Goal: Task Accomplishment & Management: Use online tool/utility

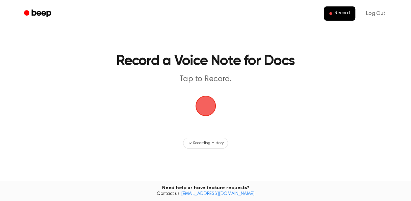
click at [205, 104] on span "button" at bounding box center [206, 106] width 22 height 22
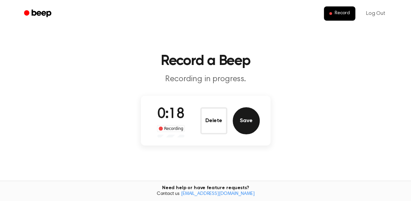
click at [244, 117] on button "Save" at bounding box center [246, 120] width 27 height 27
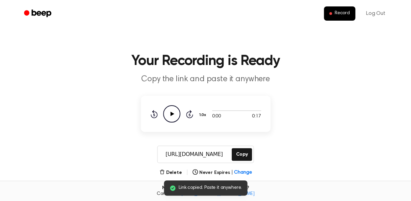
click at [173, 118] on icon "Play Audio" at bounding box center [171, 113] width 17 height 17
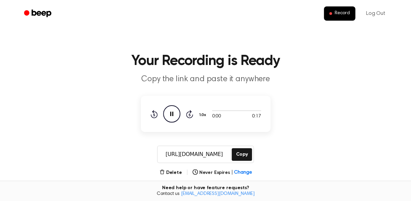
click at [169, 113] on icon "Pause Audio" at bounding box center [171, 113] width 17 height 17
click at [169, 113] on icon "Play Audio" at bounding box center [171, 113] width 17 height 17
click at [169, 113] on icon "Pause Audio" at bounding box center [171, 113] width 17 height 17
click at [178, 115] on icon "Play Audio" at bounding box center [171, 113] width 17 height 17
click at [186, 112] on icon "Skip 5 seconds" at bounding box center [189, 113] width 7 height 9
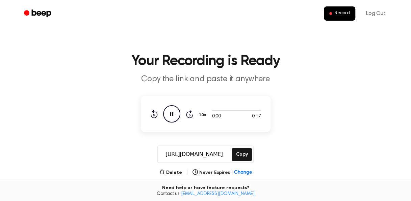
click at [188, 111] on icon "Skip 5 seconds" at bounding box center [189, 113] width 7 height 9
click at [194, 112] on div "0:00 0:17 1.0x Rewind 5 seconds Pause Audio Skip 5 seconds" at bounding box center [205, 113] width 111 height 17
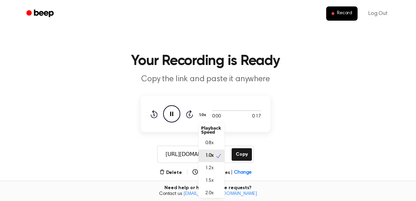
click at [205, 115] on button "1.0x" at bounding box center [204, 114] width 10 height 11
click at [112, 147] on main "Your Recording is Ready Copy the link and paste it anywhere 0:00 0:17 1.0x Play…" at bounding box center [205, 161] width 411 height 323
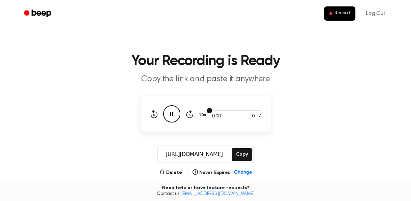
drag, startPoint x: 209, startPoint y: 110, endPoint x: 218, endPoint y: 110, distance: 8.8
click at [218, 110] on div at bounding box center [236, 109] width 49 height 5
click at [216, 110] on div at bounding box center [236, 110] width 49 height 1
drag, startPoint x: 217, startPoint y: 109, endPoint x: 232, endPoint y: 110, distance: 15.2
click at [233, 109] on div at bounding box center [236, 109] width 49 height 5
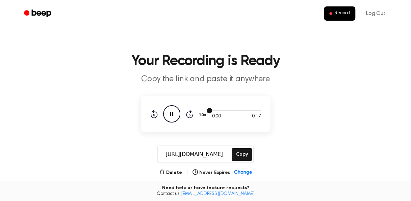
drag, startPoint x: 210, startPoint y: 109, endPoint x: 225, endPoint y: 111, distance: 15.2
click at [225, 111] on div at bounding box center [236, 109] width 49 height 5
click at [371, 8] on link "Log Out" at bounding box center [376, 13] width 33 height 16
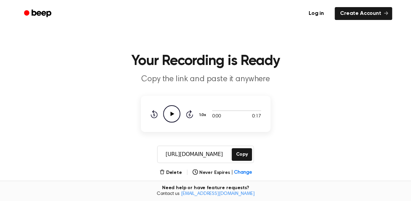
click at [172, 118] on icon "Play Audio" at bounding box center [171, 113] width 17 height 17
drag, startPoint x: 212, startPoint y: 108, endPoint x: 241, endPoint y: 103, distance: 29.1
click at [241, 103] on div "0:00 0:17 1.0x Rewind 5 seconds Pause Audio Skip 5 seconds" at bounding box center [206, 114] width 130 height 36
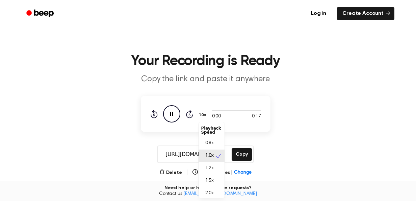
click at [204, 116] on button "1.0x" at bounding box center [204, 114] width 10 height 11
click at [215, 168] on div "1.2x" at bounding box center [212, 168] width 26 height 13
click at [204, 115] on button "1.2x" at bounding box center [204, 114] width 10 height 11
click at [215, 153] on div "1.0x" at bounding box center [212, 155] width 26 height 13
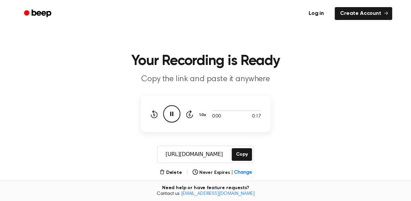
click at [192, 111] on icon "Skip 5 seconds" at bounding box center [189, 113] width 7 height 9
click at [189, 113] on icon "Skip 5 seconds" at bounding box center [189, 113] width 7 height 9
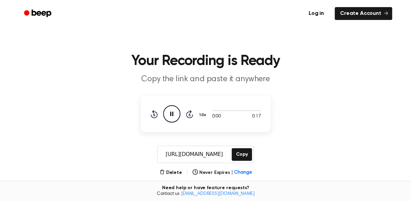
click at [189, 113] on icon "Skip 5 seconds" at bounding box center [189, 113] width 7 height 9
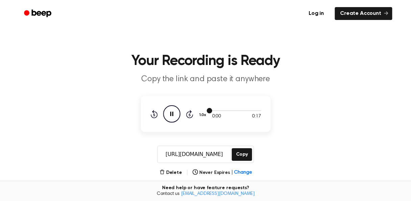
click at [214, 110] on div at bounding box center [236, 110] width 49 height 1
drag, startPoint x: 210, startPoint y: 109, endPoint x: 225, endPoint y: 110, distance: 14.5
click at [225, 110] on div at bounding box center [236, 109] width 49 height 5
click at [321, 10] on link "Log in" at bounding box center [316, 14] width 29 height 16
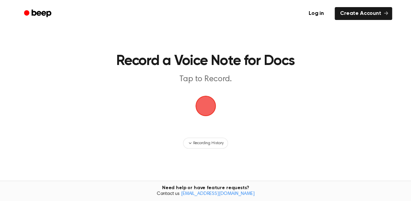
click at [206, 109] on span "button" at bounding box center [205, 106] width 21 height 21
click at [369, 83] on main "Record a Voice Note for Docs Tap to Record. Recording History Tired of copying …" at bounding box center [205, 117] width 411 height 234
click at [215, 107] on span "button" at bounding box center [205, 105] width 19 height 19
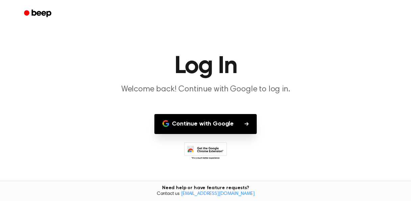
click at [222, 125] on button "Continue with Google" at bounding box center [205, 124] width 102 height 20
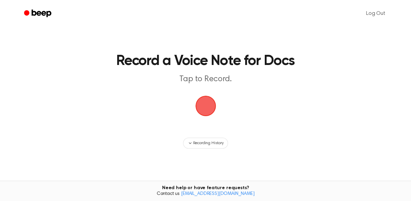
click at [214, 99] on span "button" at bounding box center [205, 105] width 19 height 19
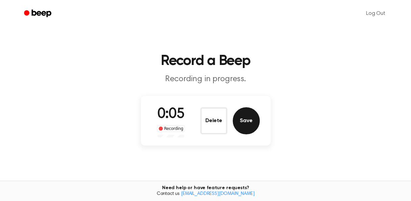
click at [244, 126] on button "Save" at bounding box center [246, 120] width 27 height 27
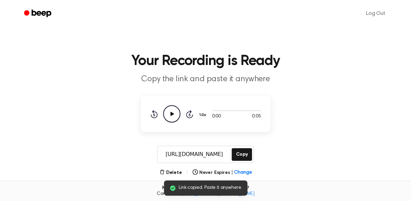
click at [170, 117] on icon "Play Audio" at bounding box center [171, 113] width 17 height 17
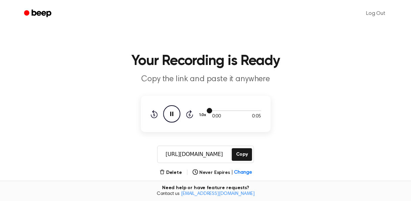
click at [213, 110] on div at bounding box center [236, 110] width 49 height 1
click at [209, 110] on span at bounding box center [209, 110] width 5 height 5
drag, startPoint x: 209, startPoint y: 110, endPoint x: 223, endPoint y: 109, distance: 14.2
click at [223, 109] on div at bounding box center [236, 109] width 49 height 5
click at [189, 113] on icon "Skip 5 seconds" at bounding box center [189, 113] width 7 height 9
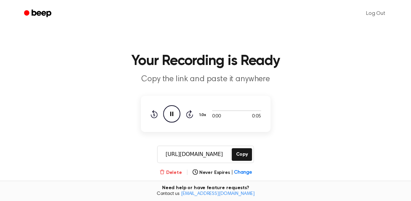
click at [170, 170] on button "Delete" at bounding box center [171, 172] width 23 height 7
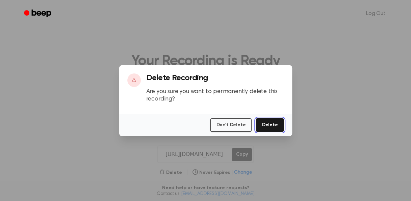
click at [273, 124] on button "Delete" at bounding box center [270, 125] width 28 height 14
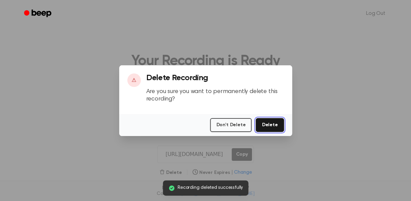
click at [273, 124] on button "Delete" at bounding box center [270, 125] width 28 height 14
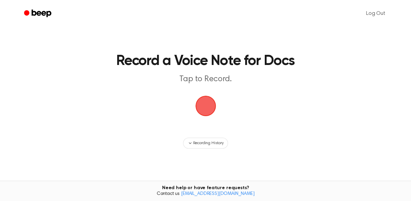
click at [211, 105] on span "button" at bounding box center [205, 105] width 19 height 19
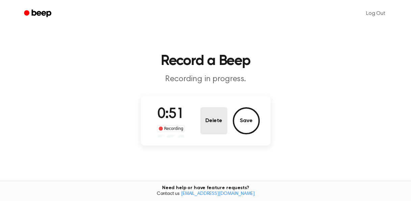
click at [216, 124] on button "Delete" at bounding box center [213, 120] width 27 height 27
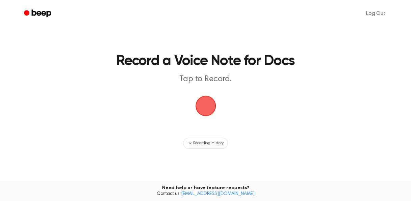
click at [211, 114] on span "button" at bounding box center [205, 105] width 19 height 19
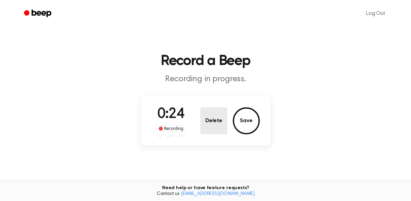
click at [204, 126] on button "Delete" at bounding box center [213, 120] width 27 height 27
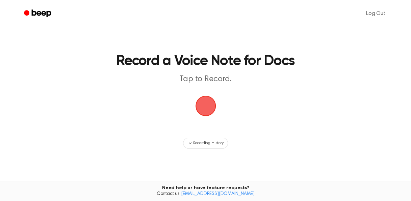
click at [205, 102] on span "button" at bounding box center [205, 105] width 19 height 19
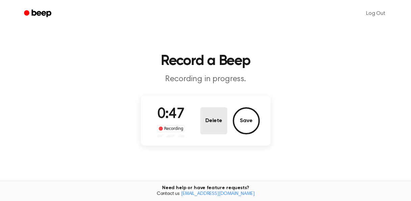
click at [219, 116] on button "Delete" at bounding box center [213, 120] width 27 height 27
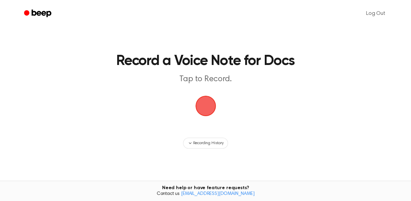
click at [205, 109] on span "button" at bounding box center [205, 105] width 19 height 19
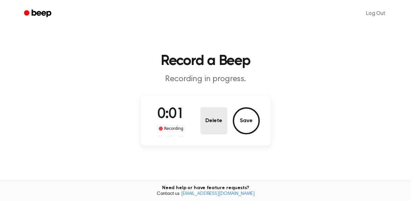
click at [207, 122] on button "Delete" at bounding box center [213, 120] width 27 height 27
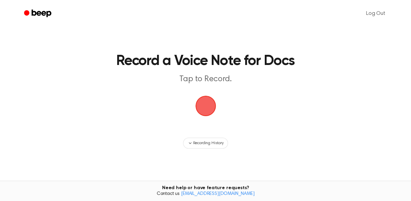
click at [200, 109] on span "button" at bounding box center [205, 105] width 19 height 19
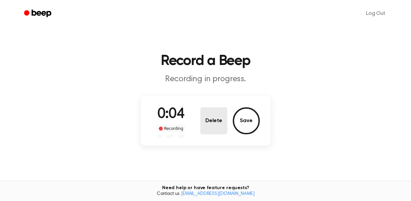
click at [201, 122] on button "Delete" at bounding box center [213, 120] width 27 height 27
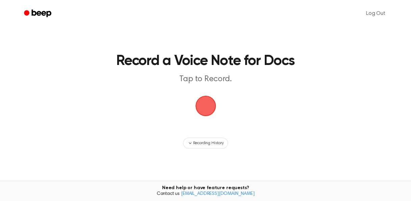
click at [208, 101] on span "button" at bounding box center [205, 105] width 19 height 19
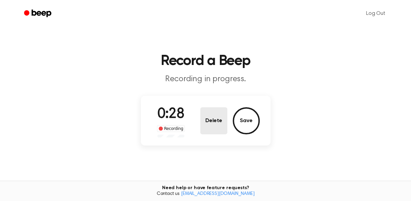
click at [212, 126] on button "Delete" at bounding box center [213, 120] width 27 height 27
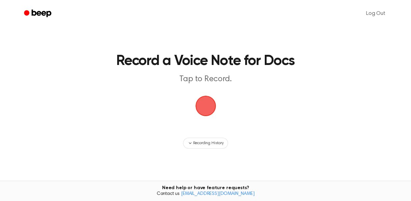
click at [206, 108] on span "button" at bounding box center [205, 105] width 19 height 19
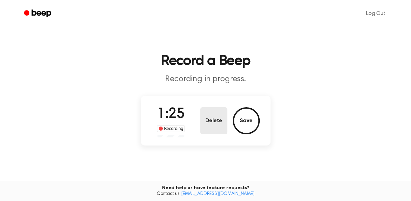
click at [214, 115] on button "Delete" at bounding box center [213, 120] width 27 height 27
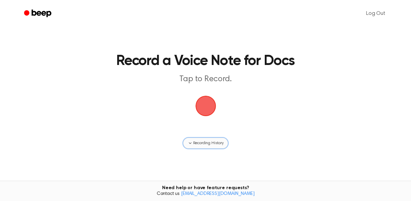
click at [209, 146] on button "Recording History" at bounding box center [205, 143] width 45 height 11
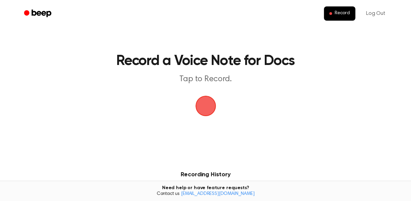
click at [210, 104] on span "button" at bounding box center [205, 105] width 19 height 19
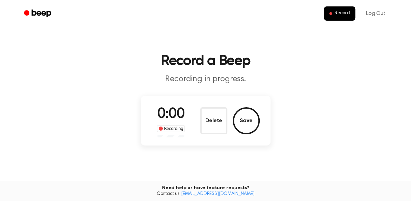
click at [210, 104] on div "0:00 Recording Delete Save" at bounding box center [206, 120] width 108 height 33
click at [215, 119] on button "Delete" at bounding box center [213, 120] width 27 height 27
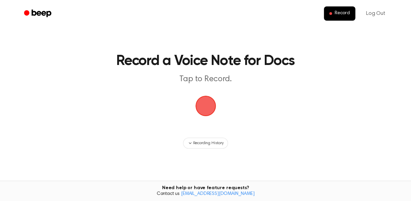
click at [204, 99] on span "button" at bounding box center [205, 105] width 19 height 19
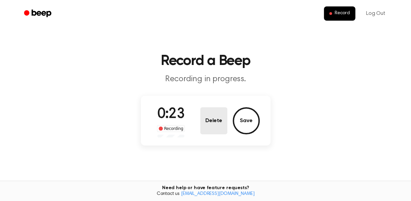
click at [212, 120] on button "Delete" at bounding box center [213, 120] width 27 height 27
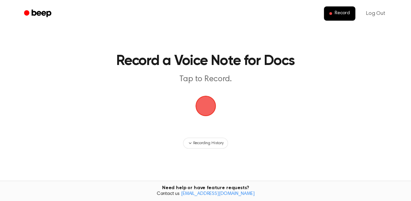
click at [208, 111] on span "button" at bounding box center [205, 105] width 19 height 19
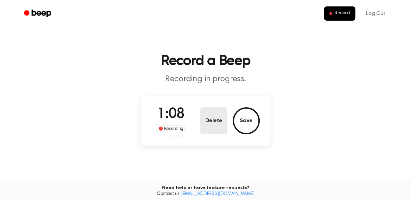
click at [211, 123] on button "Delete" at bounding box center [213, 120] width 27 height 27
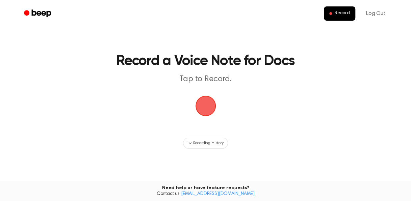
click at [215, 109] on span "button" at bounding box center [205, 105] width 19 height 19
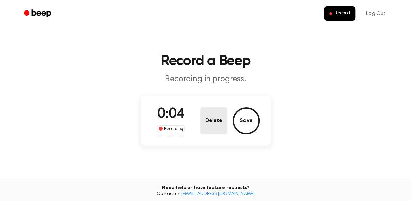
click at [214, 128] on button "Delete" at bounding box center [213, 120] width 27 height 27
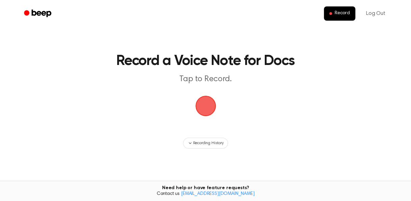
click at [206, 114] on span "button" at bounding box center [205, 105] width 19 height 19
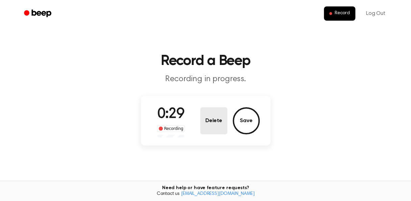
click at [222, 127] on button "Delete" at bounding box center [213, 120] width 27 height 27
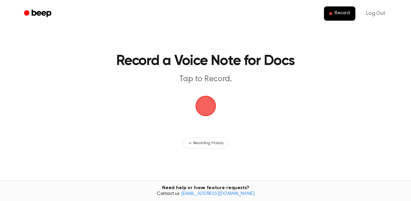
click at [207, 109] on span "button" at bounding box center [205, 105] width 19 height 19
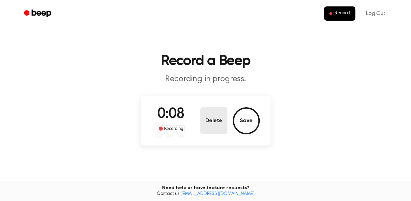
click at [218, 116] on button "Delete" at bounding box center [213, 120] width 27 height 27
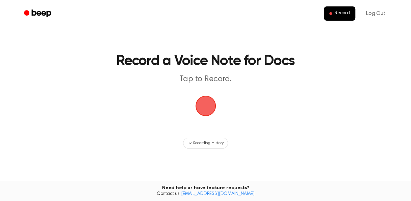
click at [212, 111] on span "button" at bounding box center [205, 105] width 19 height 19
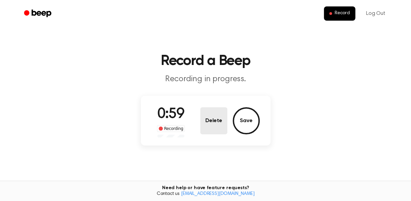
click at [225, 117] on button "Delete" at bounding box center [213, 120] width 27 height 27
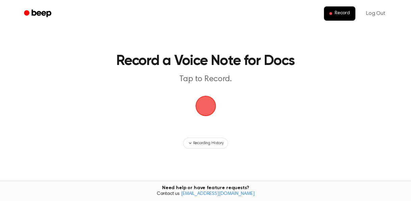
click at [206, 105] on span "button" at bounding box center [205, 105] width 19 height 19
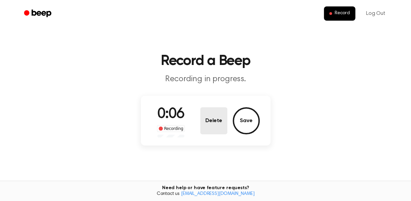
click at [210, 128] on button "Delete" at bounding box center [213, 120] width 27 height 27
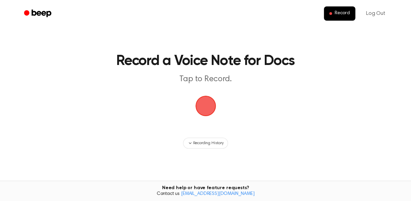
click at [210, 105] on span "button" at bounding box center [205, 105] width 19 height 19
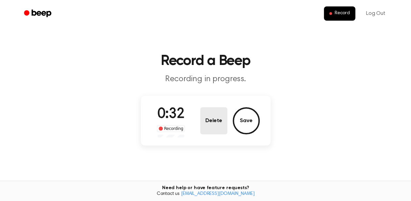
click at [221, 114] on button "Delete" at bounding box center [213, 120] width 27 height 27
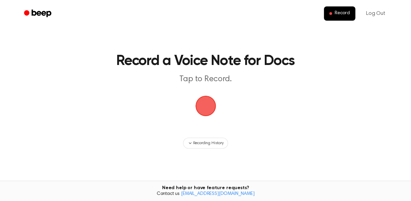
click at [207, 112] on span "button" at bounding box center [205, 105] width 19 height 19
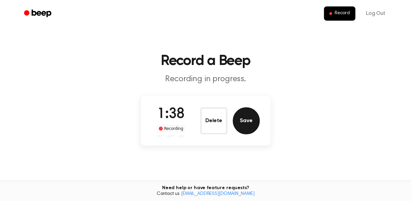
click at [247, 124] on button "Save" at bounding box center [246, 120] width 27 height 27
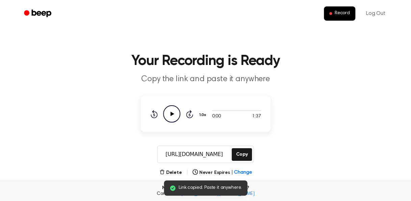
click at [167, 106] on icon "Play Audio" at bounding box center [171, 113] width 17 height 17
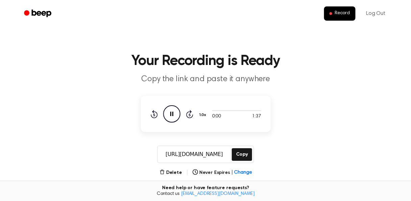
click at [259, 117] on span "1:37" at bounding box center [256, 116] width 9 height 7
click at [173, 112] on icon "Pause Audio" at bounding box center [171, 113] width 17 height 17
click at [168, 116] on icon "Play Audio" at bounding box center [171, 113] width 17 height 17
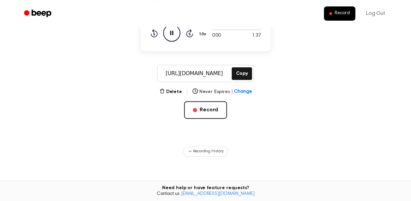
scroll to position [80, 0]
click at [214, 154] on span "Recording History" at bounding box center [208, 151] width 30 height 6
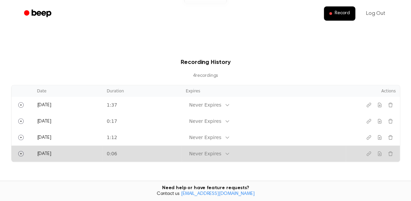
scroll to position [195, 0]
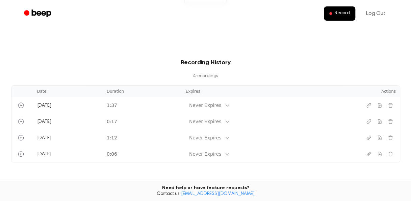
click at [167, 95] on th "Duration" at bounding box center [142, 91] width 79 height 11
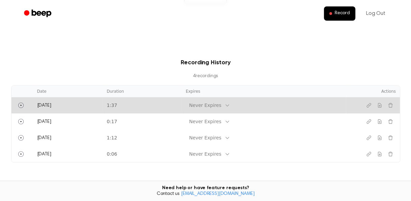
click at [167, 107] on td "1:37" at bounding box center [142, 105] width 79 height 16
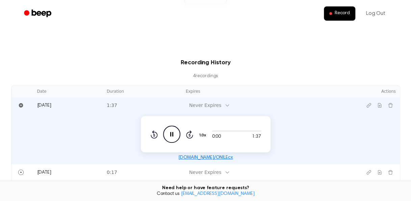
click at [173, 138] on icon "Pause Audio" at bounding box center [171, 133] width 17 height 17
click at [173, 138] on icon "Play Audio" at bounding box center [171, 133] width 17 height 17
click at [182, 91] on th "Duration" at bounding box center [142, 91] width 79 height 11
click at [174, 130] on icon "Pause Audio" at bounding box center [171, 133] width 17 height 17
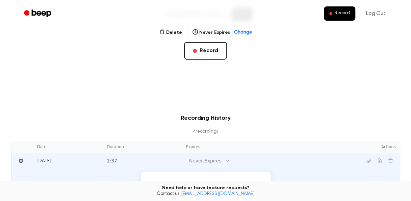
scroll to position [139, 0]
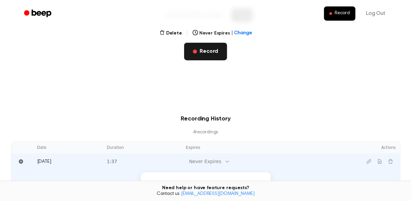
click at [198, 56] on button "Record" at bounding box center [205, 52] width 43 height 18
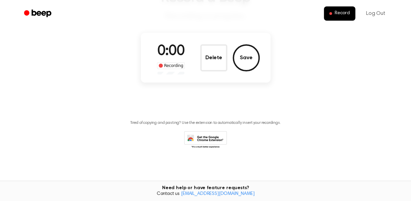
scroll to position [63, 0]
click at [217, 52] on button "Delete" at bounding box center [213, 58] width 27 height 27
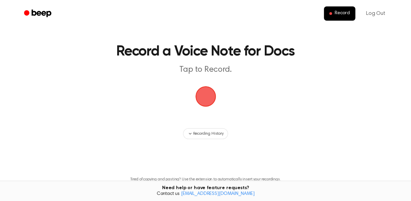
scroll to position [10, 0]
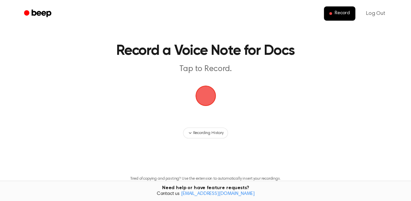
click at [205, 96] on span "button" at bounding box center [205, 95] width 19 height 19
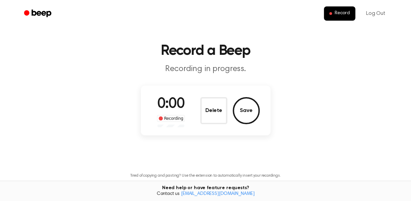
scroll to position [7, 0]
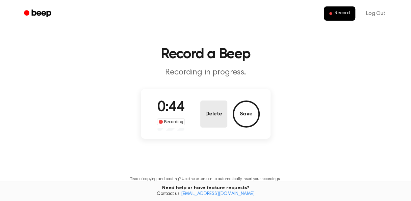
click at [210, 101] on button "Delete" at bounding box center [213, 113] width 27 height 27
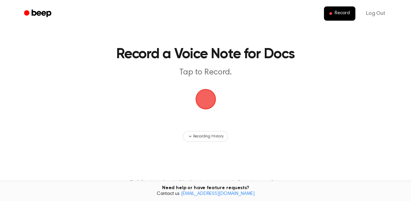
scroll to position [10, 0]
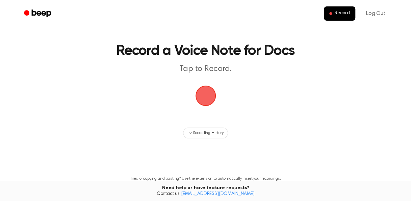
click at [213, 96] on span "button" at bounding box center [205, 95] width 19 height 19
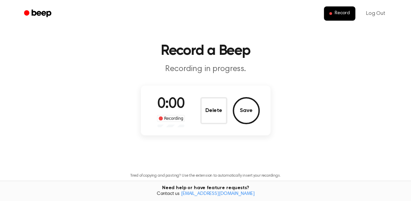
scroll to position [7, 0]
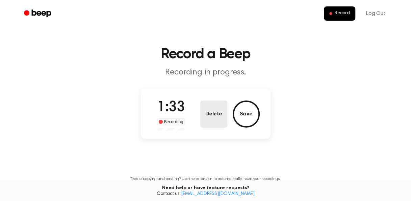
click at [215, 114] on button "Delete" at bounding box center [213, 113] width 27 height 27
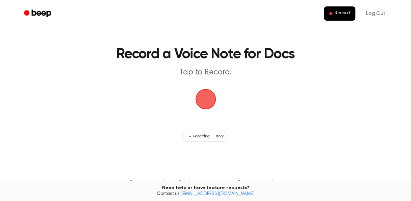
scroll to position [10, 0]
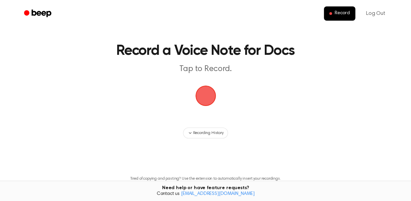
click at [198, 93] on span "button" at bounding box center [205, 95] width 19 height 19
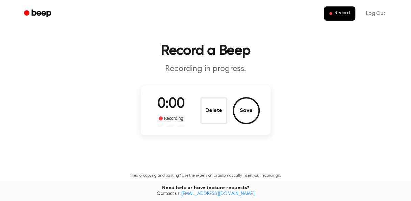
scroll to position [7, 0]
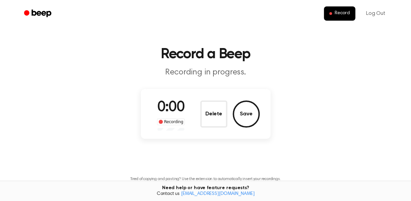
click at [198, 93] on div "0:00 Recording Delete Save" at bounding box center [206, 114] width 130 height 50
click at [203, 122] on button "Delete" at bounding box center [213, 113] width 27 height 27
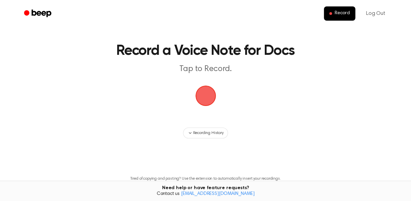
click at [210, 102] on span "button" at bounding box center [205, 95] width 19 height 19
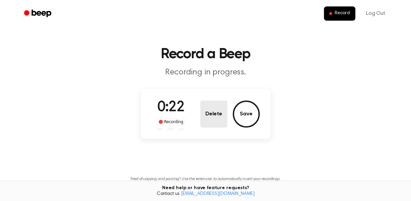
click at [211, 113] on button "Delete" at bounding box center [213, 113] width 27 height 27
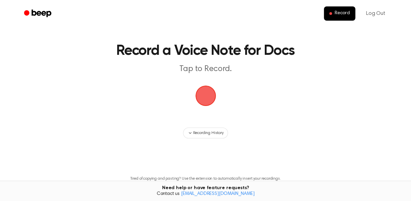
click at [215, 102] on span "button" at bounding box center [205, 95] width 19 height 19
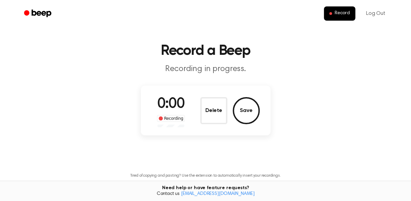
scroll to position [7, 0]
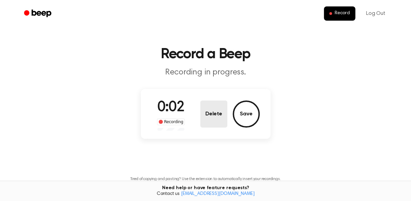
click at [213, 119] on button "Delete" at bounding box center [213, 113] width 27 height 27
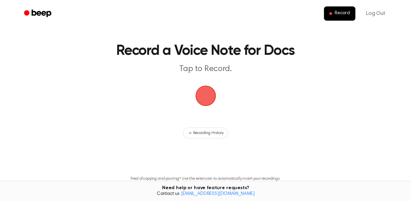
click at [203, 98] on span "button" at bounding box center [205, 95] width 19 height 19
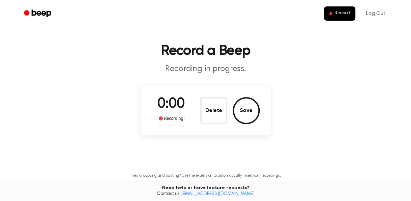
scroll to position [7, 0]
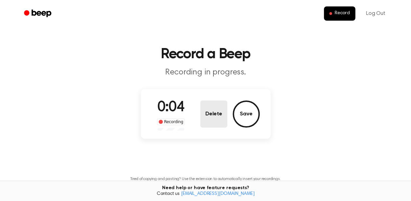
click at [212, 118] on button "Delete" at bounding box center [213, 113] width 27 height 27
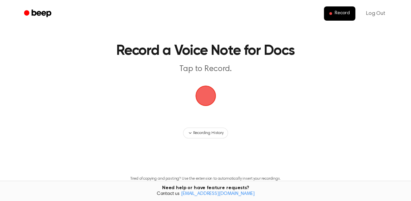
click at [202, 101] on span "button" at bounding box center [205, 95] width 19 height 19
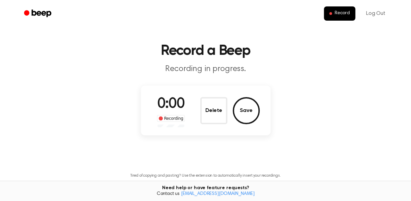
scroll to position [7, 0]
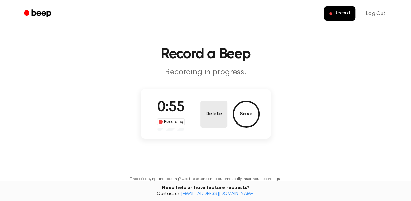
click at [201, 114] on button "Delete" at bounding box center [213, 113] width 27 height 27
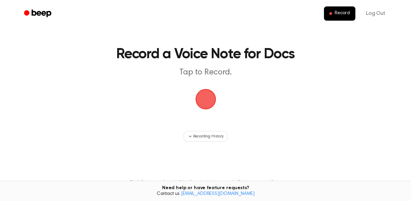
scroll to position [10, 0]
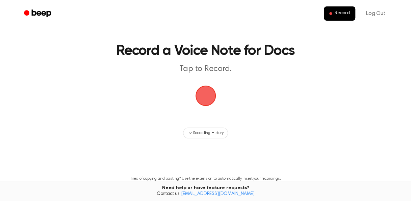
click at [204, 100] on span "button" at bounding box center [205, 95] width 19 height 19
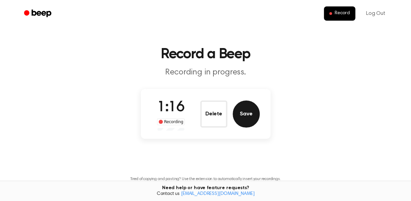
click at [239, 114] on button "Save" at bounding box center [246, 113] width 27 height 27
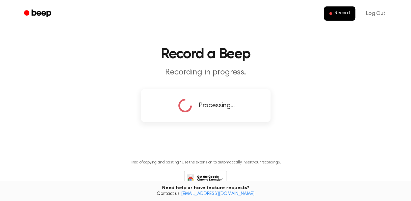
scroll to position [0, 0]
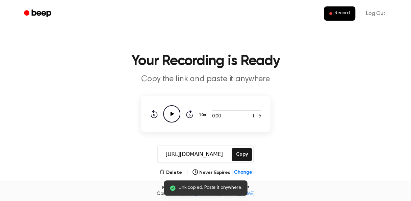
click at [190, 112] on icon at bounding box center [189, 114] width 7 height 8
click at [176, 114] on icon "Play Audio" at bounding box center [171, 113] width 17 height 17
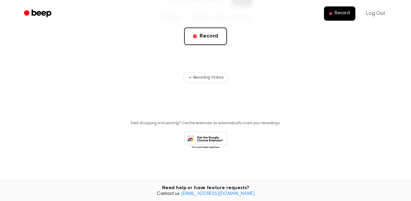
click at [216, 83] on main "Your Recording is Ready Copy the link and paste it anywhere 0:00 1:16 1.0x Rewi…" at bounding box center [205, 7] width 411 height 323
click at [212, 78] on span "Recording History" at bounding box center [208, 77] width 30 height 6
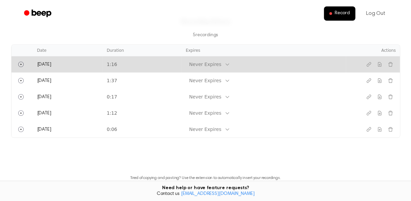
scroll to position [237, 0]
click at [182, 65] on td "1:16" at bounding box center [142, 63] width 79 height 16
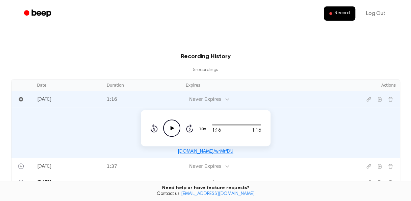
scroll to position [202, 0]
click at [367, 95] on button "Copy link" at bounding box center [369, 98] width 11 height 11
